Goal: Check status: Check status

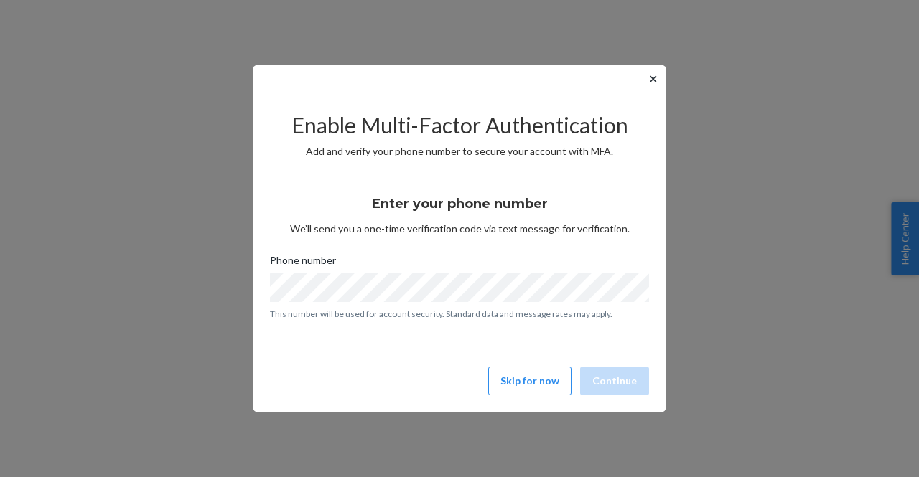
click at [658, 82] on button "✕" at bounding box center [652, 78] width 15 height 17
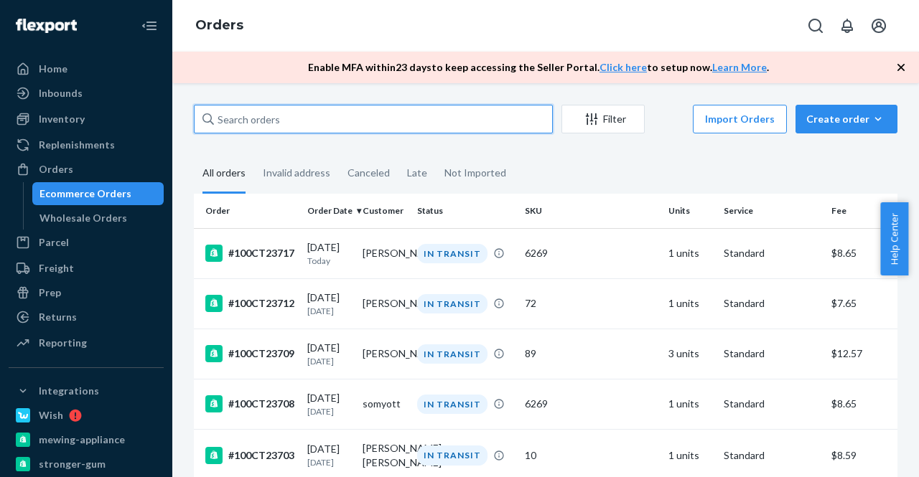
click at [286, 126] on input "text" at bounding box center [373, 119] width 359 height 29
paste input "100CT23169"
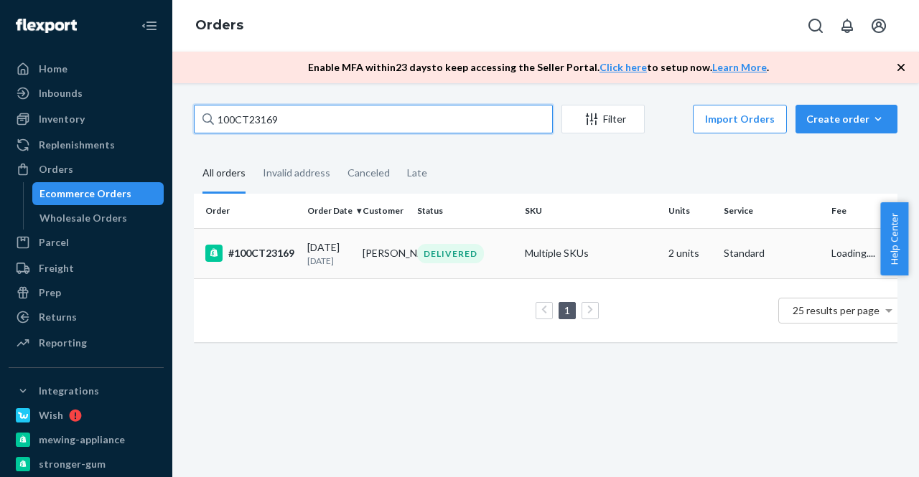
type input "100CT23169"
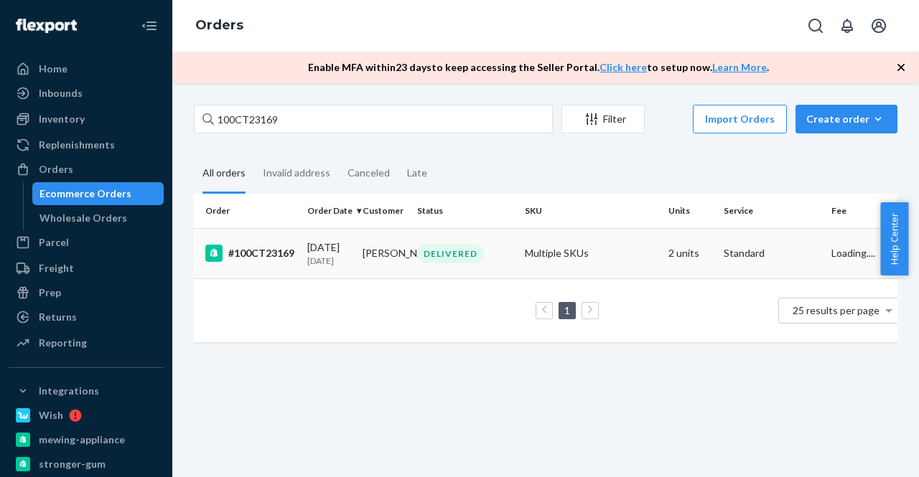
click at [267, 261] on div "#100CT23169" at bounding box center [250, 253] width 90 height 17
